Goal: Book appointment/travel/reservation

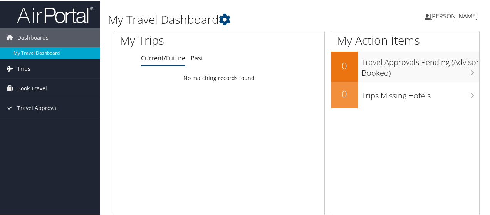
click at [46, 66] on link "Trips" at bounding box center [50, 68] width 100 height 19
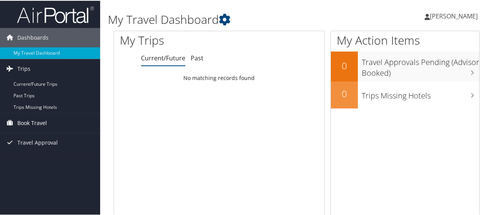
click at [38, 121] on span "Book Travel" at bounding box center [32, 122] width 30 height 19
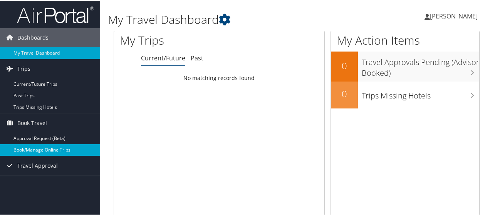
click at [42, 150] on link "Book/Manage Online Trips" at bounding box center [50, 150] width 100 height 12
